Goal: Transaction & Acquisition: Purchase product/service

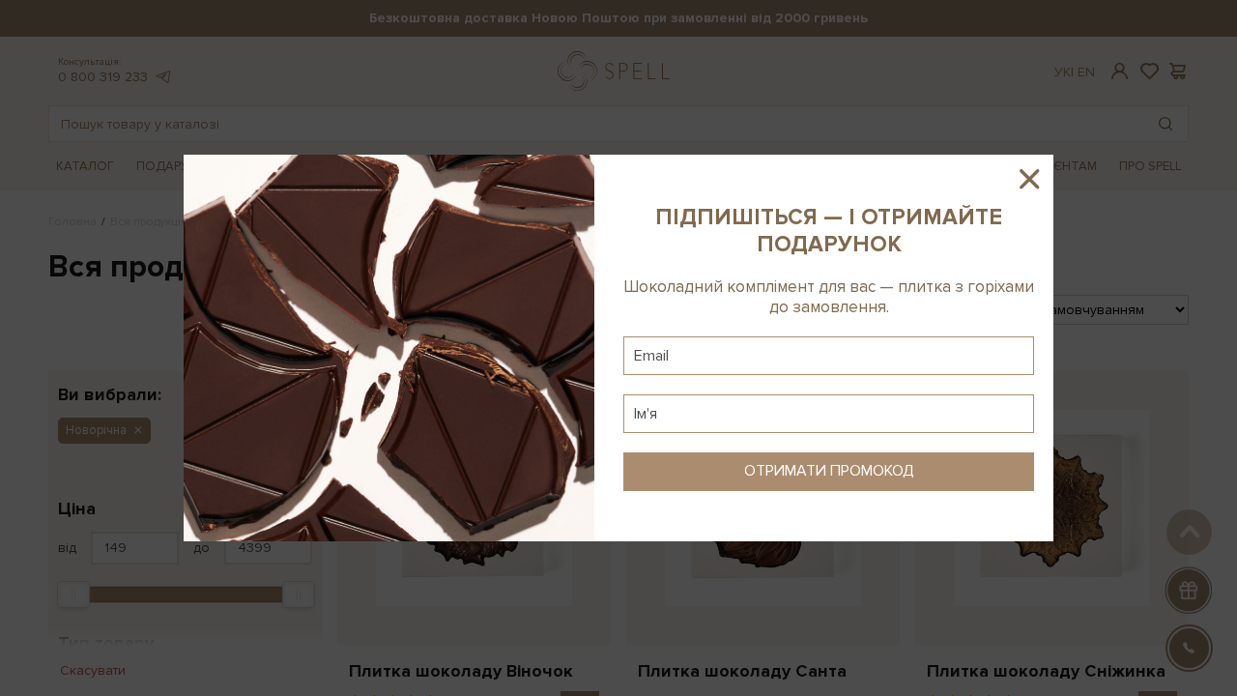
scroll to position [2700, 0]
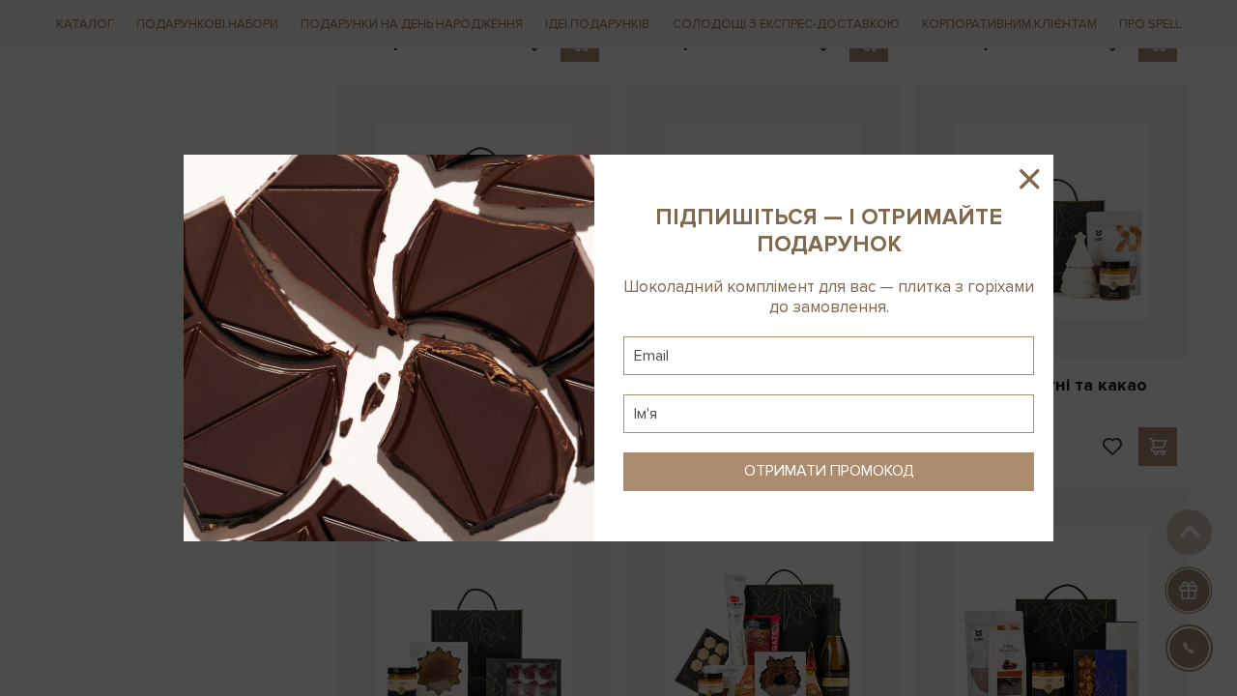
click at [1023, 178] on icon at bounding box center [1029, 178] width 33 height 33
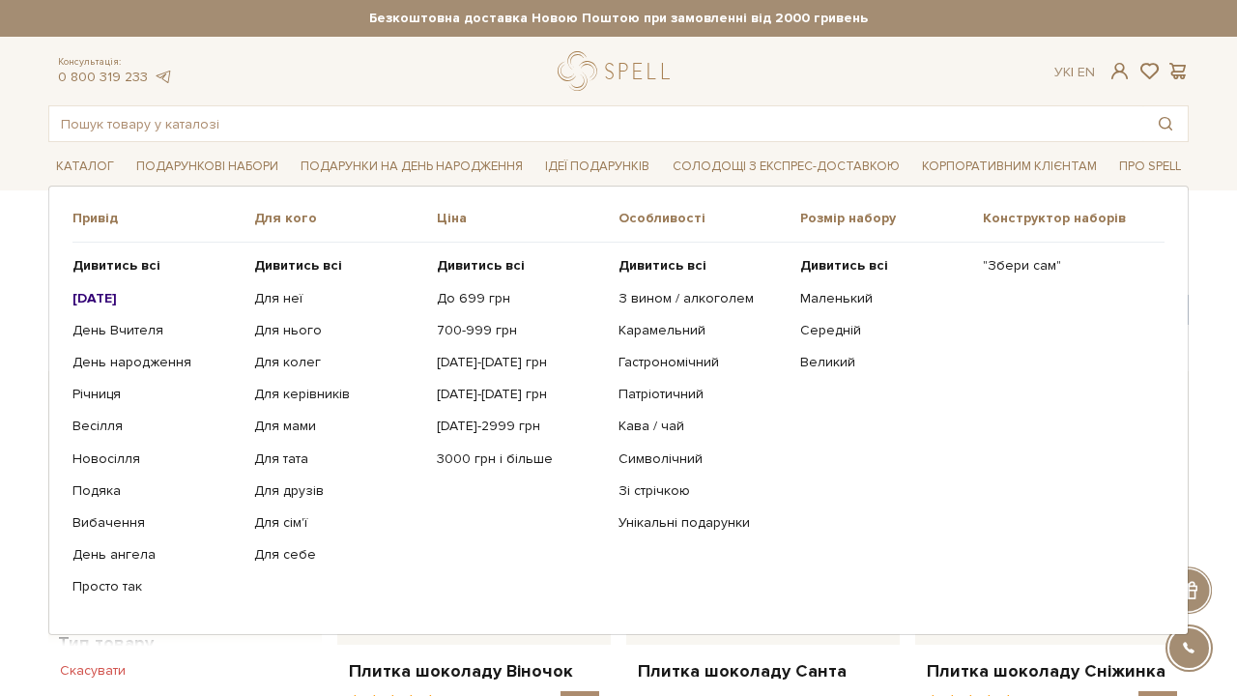
scroll to position [-1, 0]
click at [224, 112] on input "text" at bounding box center [596, 123] width 1094 height 35
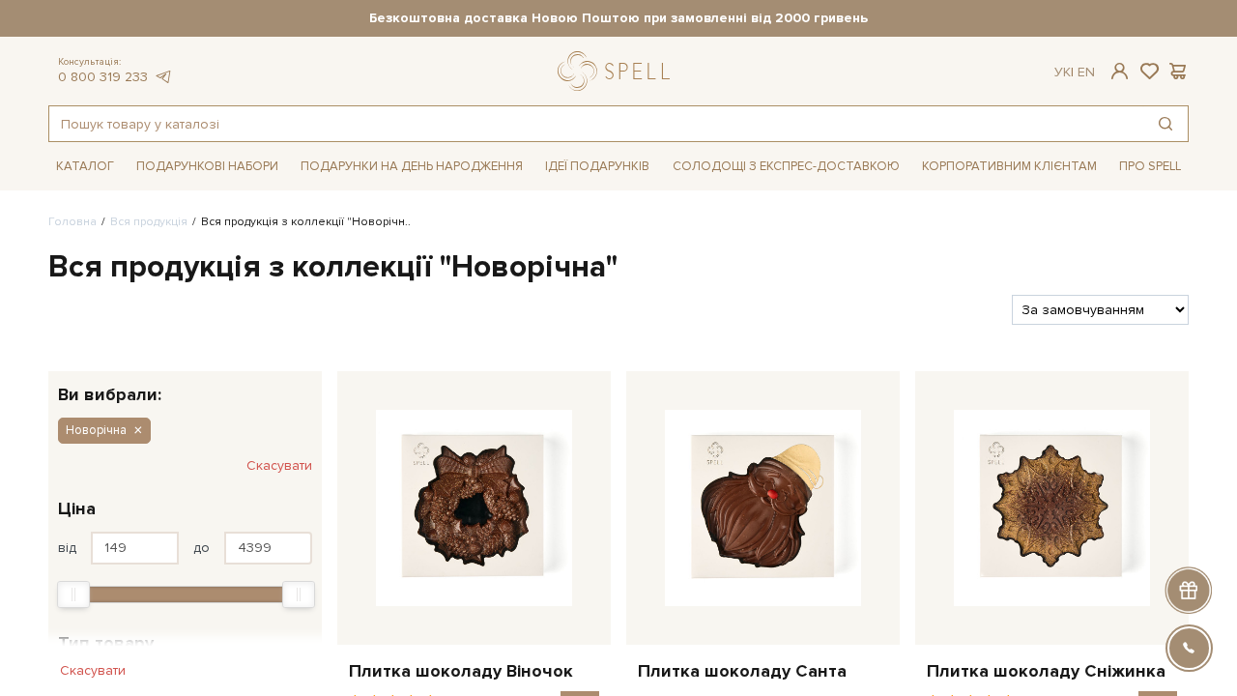
scroll to position [0, 0]
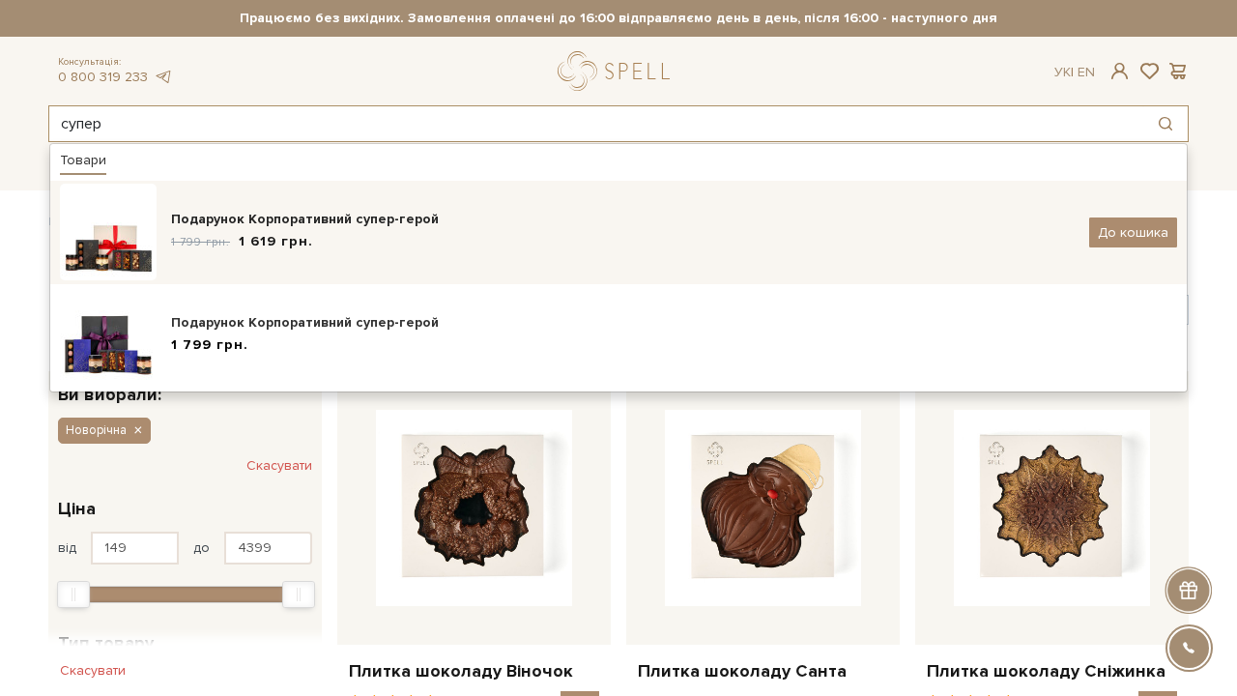
type input "супер"
click at [375, 242] on div "1 799 грн. 1 619 грн." at bounding box center [623, 242] width 904 height 20
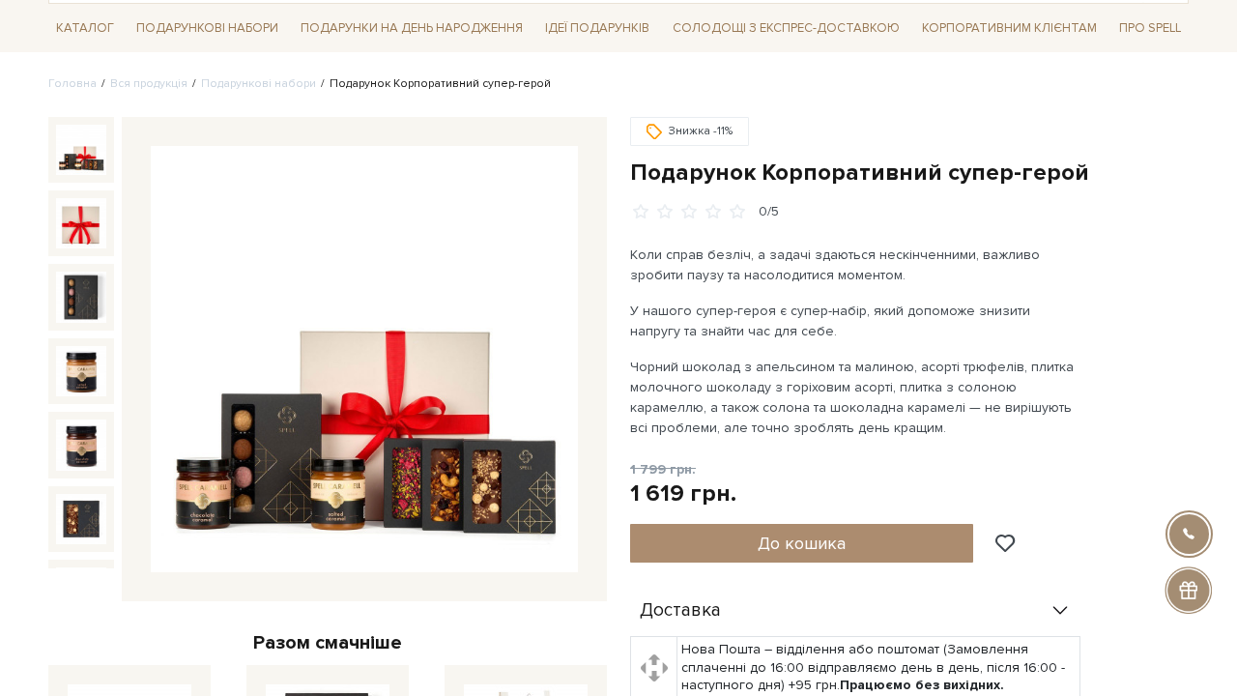
scroll to position [140, 0]
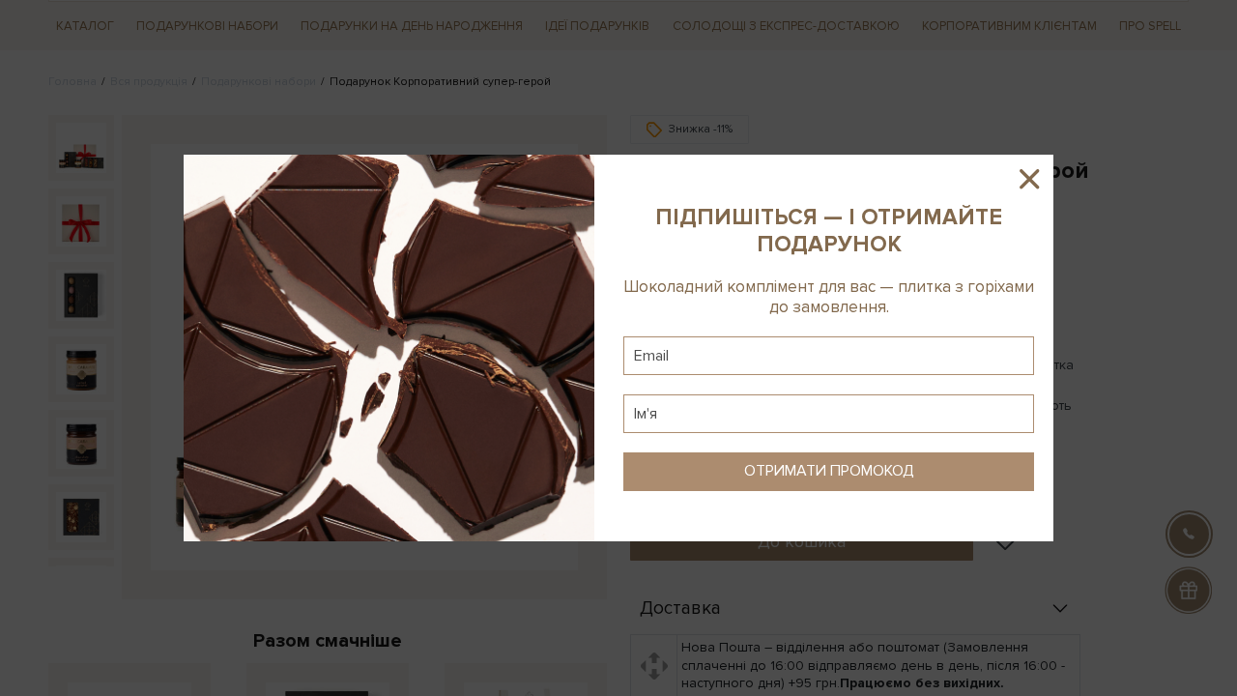
click at [1038, 177] on icon at bounding box center [1029, 178] width 33 height 33
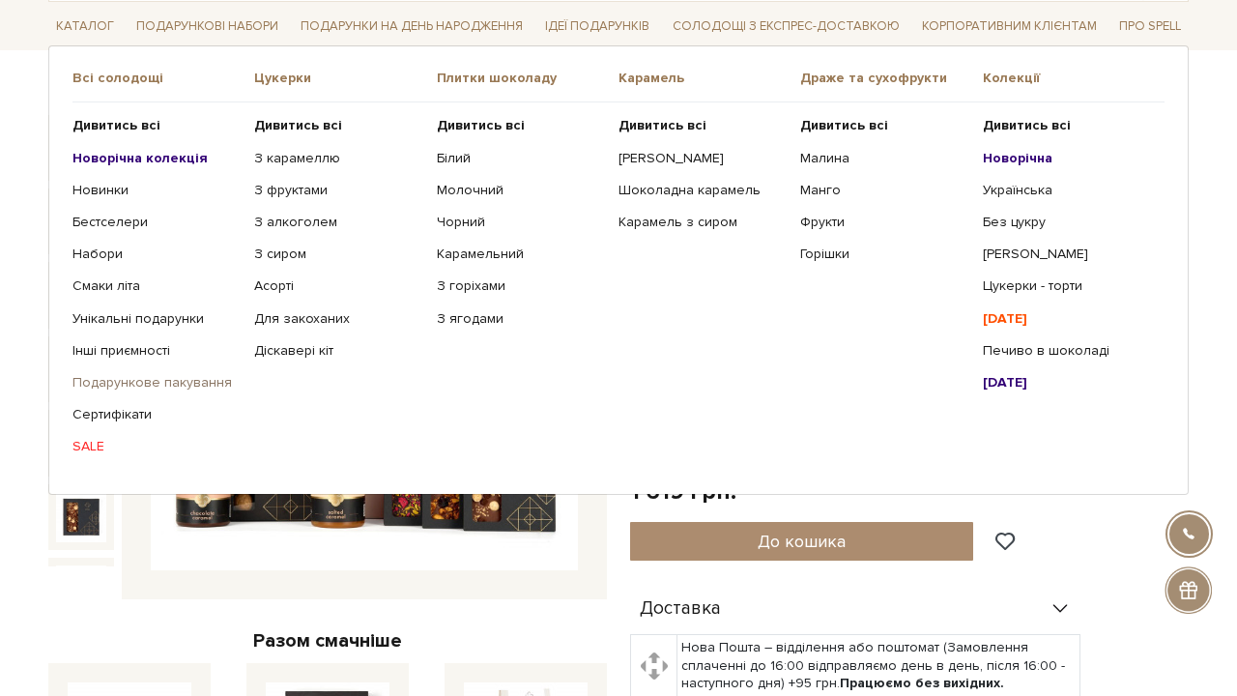
click at [132, 383] on link "Подарункове пакування" at bounding box center [156, 382] width 167 height 17
